Goal: Contribute content: Contribute content

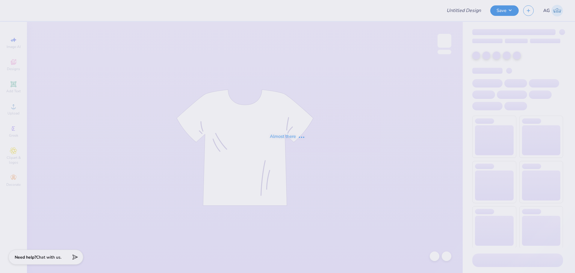
type input "Kappa Sigma Parents Weekend!"
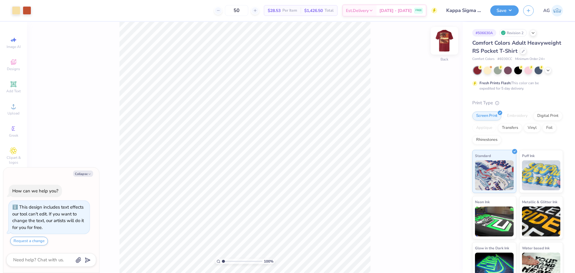
click at [444, 41] on img at bounding box center [444, 41] width 24 height 24
click at [242, 109] on div "100 % Front" at bounding box center [245, 147] width 436 height 251
click at [81, 175] on button "Collapse" at bounding box center [83, 173] width 20 height 6
type textarea "x"
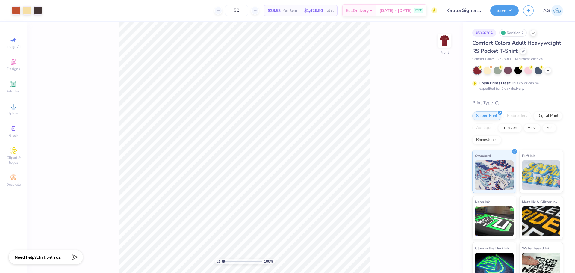
click at [397, 245] on div "100 % Front" at bounding box center [245, 147] width 436 height 251
drag, startPoint x: 381, startPoint y: 272, endPoint x: 371, endPoint y: 256, distance: 18.5
click at [379, 269] on div "100 % Front" at bounding box center [245, 147] width 436 height 251
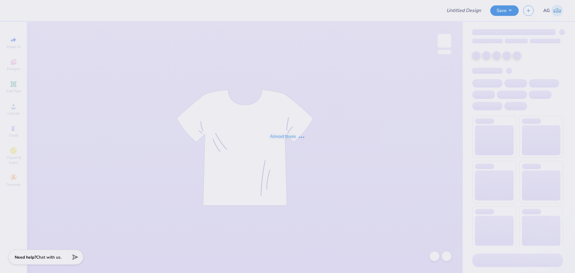
type input "Kappa Sigma Parents Weekend!"
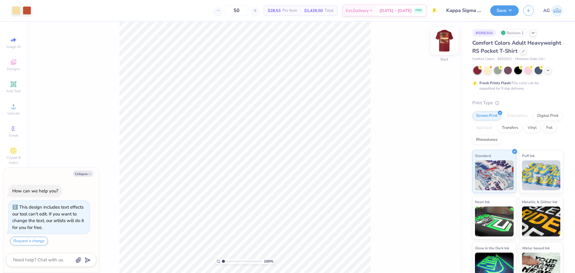
click at [450, 43] on img at bounding box center [444, 41] width 24 height 24
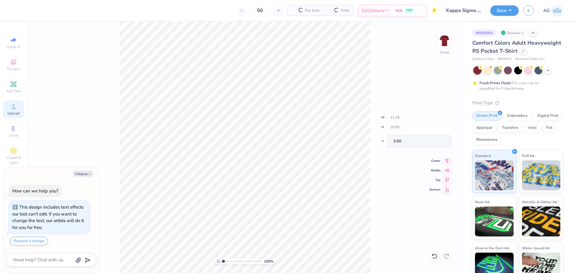
click at [17, 108] on div "Upload" at bounding box center [13, 109] width 21 height 18
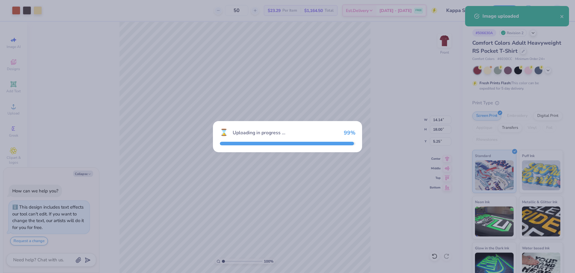
type textarea "x"
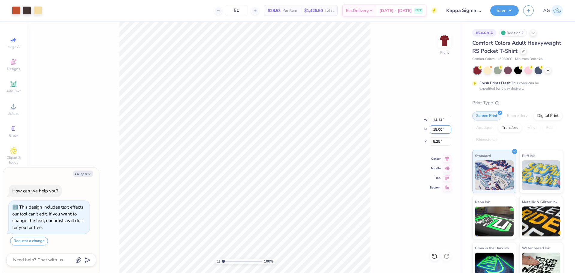
click at [436, 129] on input "18.00" at bounding box center [441, 129] width 22 height 8
type input "15"
type textarea "x"
type input "11.79"
type input "15.00"
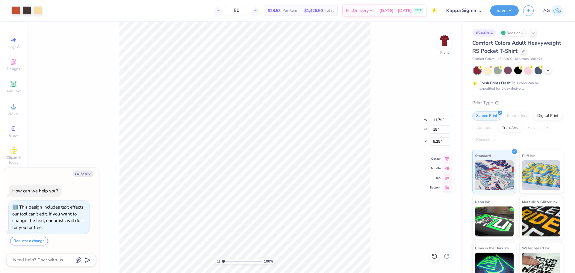
type input "6.75"
click at [444, 147] on div "100 % Front W 11.79 11.79 " H 15.00 15.00 " Y 6.75 6.75 " Center Middle Top Bot…" at bounding box center [245, 147] width 436 height 251
type textarea "x"
click at [434, 139] on input "6.75" at bounding box center [441, 141] width 22 height 8
type input "3"
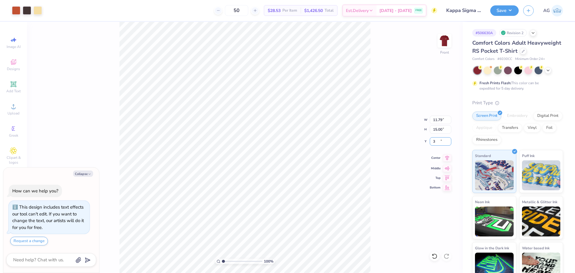
type textarea "x"
type input "3.00"
drag, startPoint x: 446, startPoint y: 157, endPoint x: 399, endPoint y: 146, distance: 48.4
click at [445, 157] on icon at bounding box center [447, 158] width 8 height 7
click at [382, 89] on div "100 % Front W 11.79 11.79 " H 15.00 15.00 " Y 3.00 3.00 " Center Middle Top Bot…" at bounding box center [245, 147] width 436 height 251
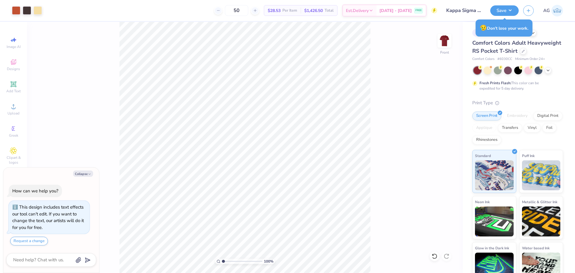
type textarea "x"
